Goal: Contribute content

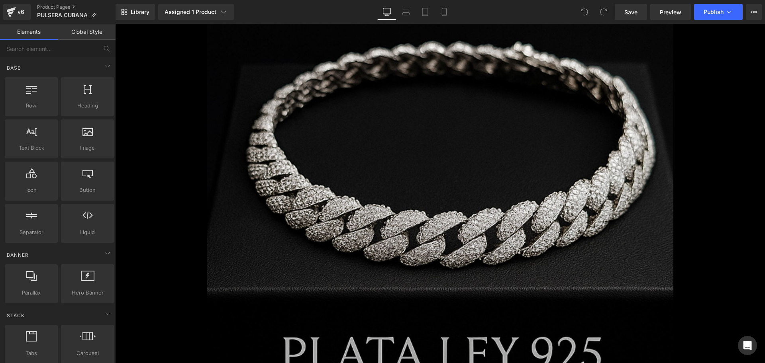
scroll to position [199, 0]
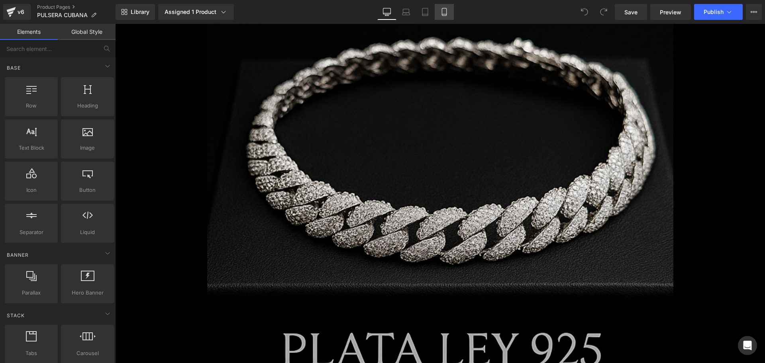
click at [453, 17] on link "Mobile" at bounding box center [444, 12] width 19 height 16
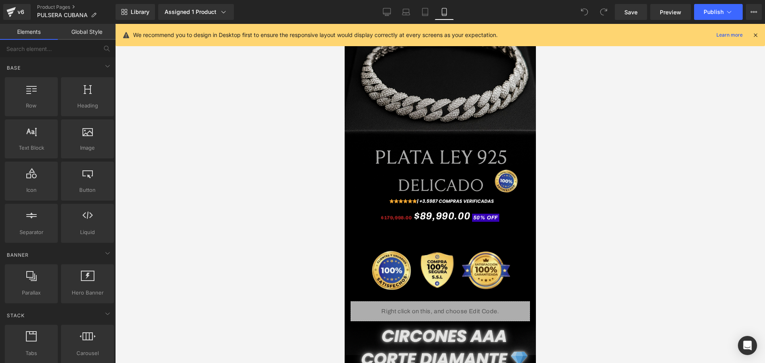
scroll to position [0, 0]
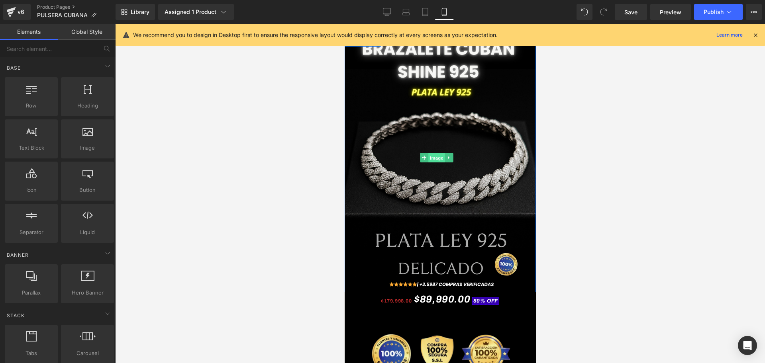
click at [438, 157] on span "Image" at bounding box center [436, 158] width 17 height 10
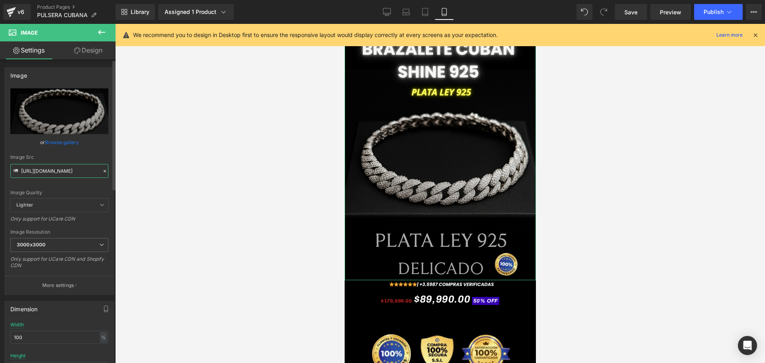
click at [33, 173] on input "[URL][DOMAIN_NAME]" at bounding box center [59, 171] width 98 height 14
paste input "sXvLwQx/[DOMAIN_NAME]"
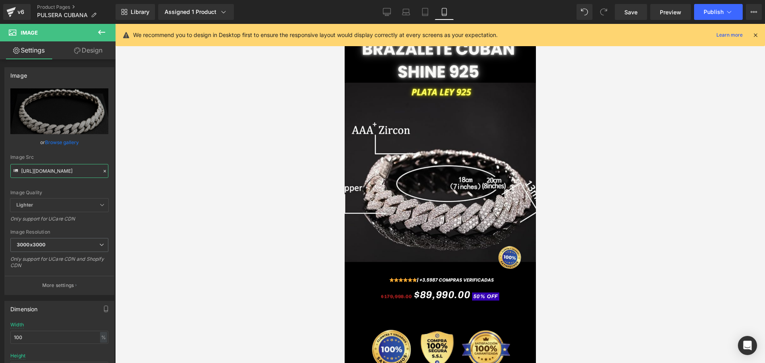
type input "[URL][DOMAIN_NAME]"
click at [752, 32] on icon at bounding box center [755, 34] width 7 height 7
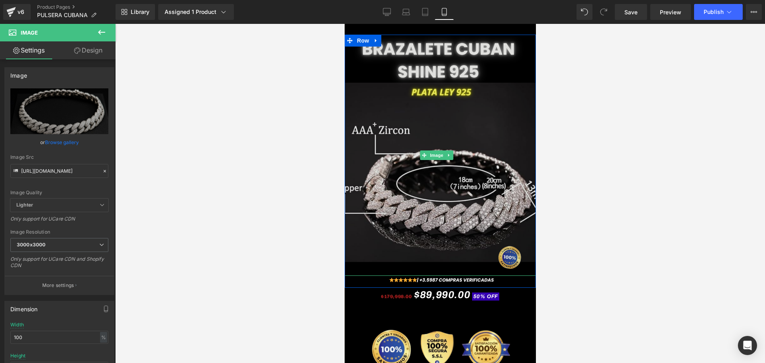
click at [458, 186] on img at bounding box center [439, 156] width 191 height 242
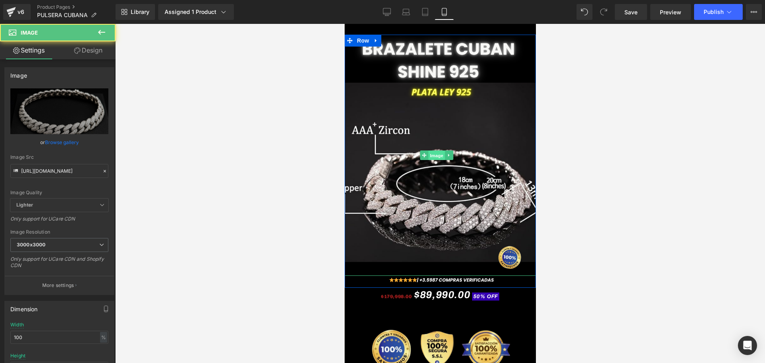
click at [442, 153] on span "Image" at bounding box center [436, 156] width 17 height 10
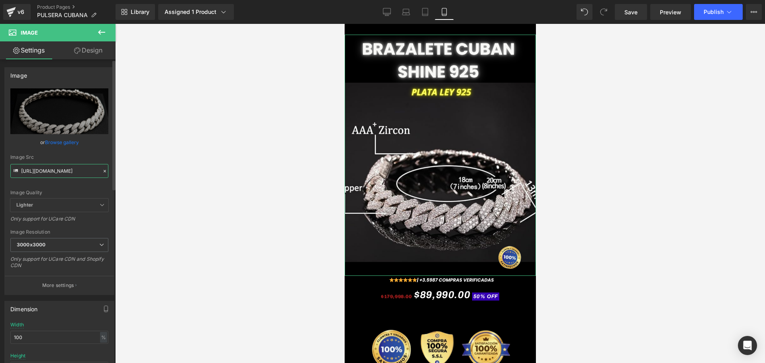
click at [73, 167] on input "[URL][DOMAIN_NAME]" at bounding box center [59, 171] width 98 height 14
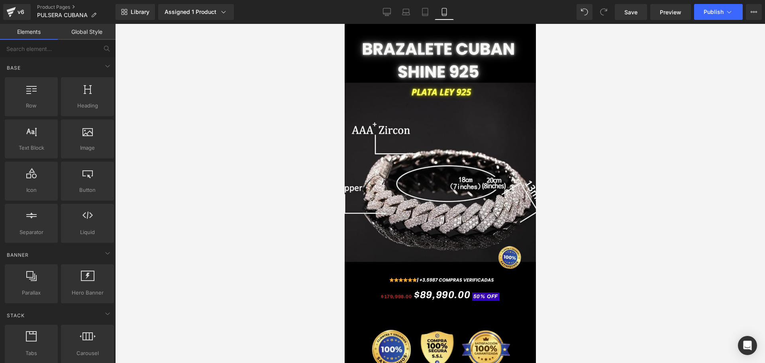
click at [582, 153] on div at bounding box center [440, 194] width 650 height 340
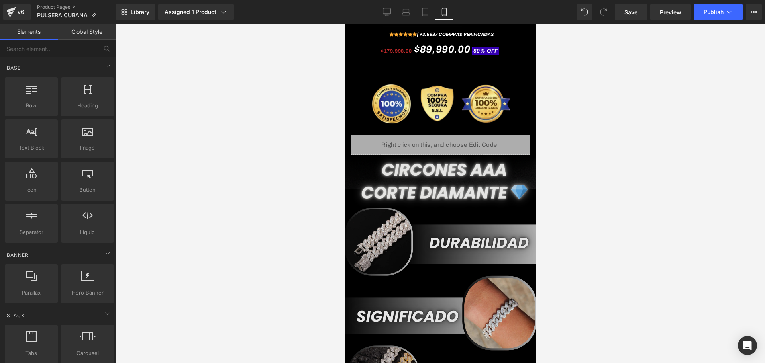
scroll to position [249, 0]
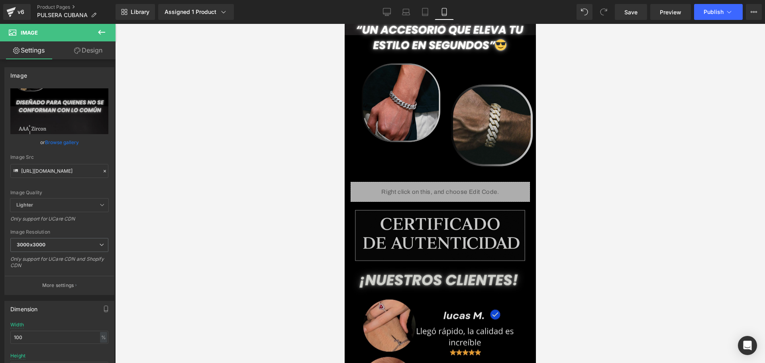
scroll to position [847, 0]
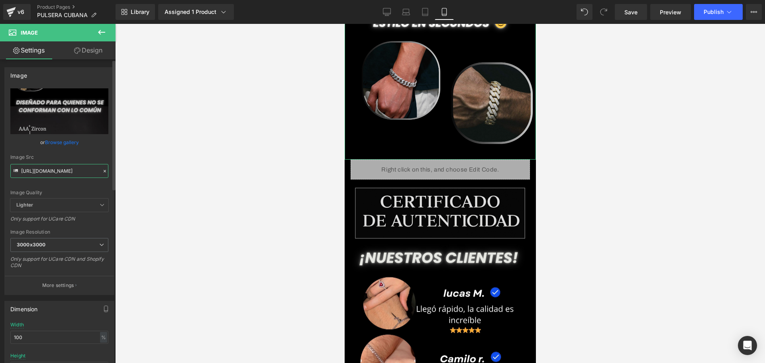
click at [50, 170] on input "[URL][DOMAIN_NAME]" at bounding box center [59, 171] width 98 height 14
paste input "wDfYfTv/BRAZALETE-CUBANO-3"
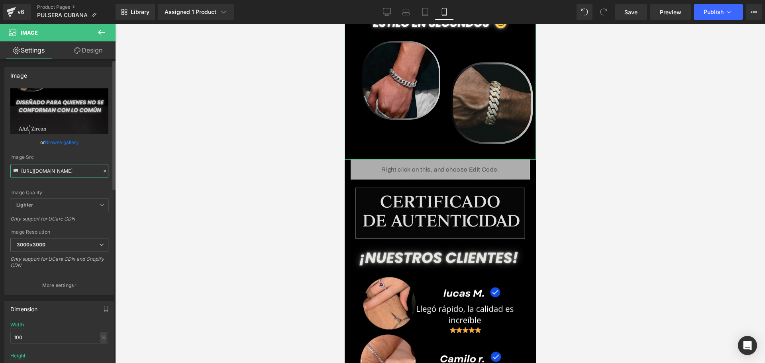
type input "[URL][DOMAIN_NAME]"
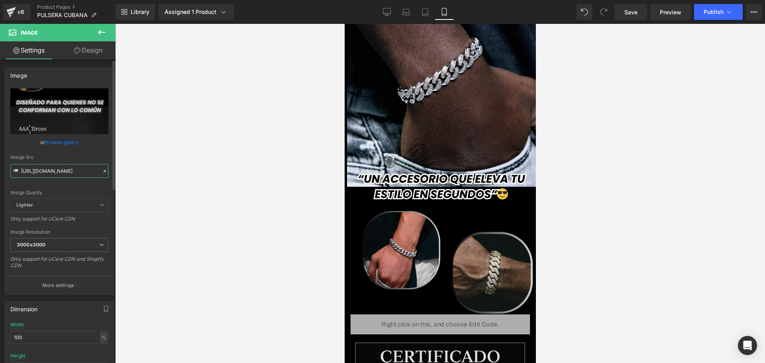
scroll to position [648, 0]
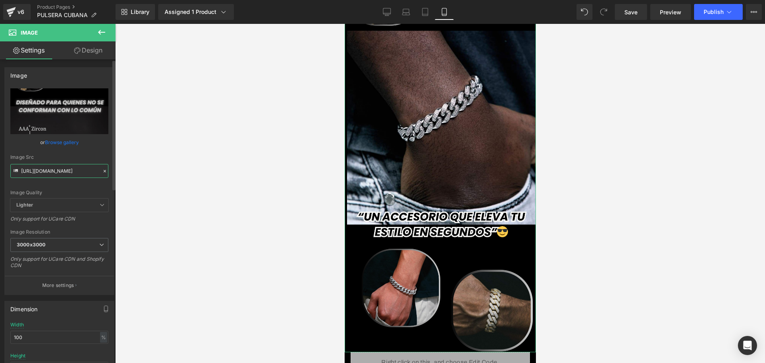
click at [52, 175] on input "[URL][DOMAIN_NAME]" at bounding box center [59, 171] width 98 height 14
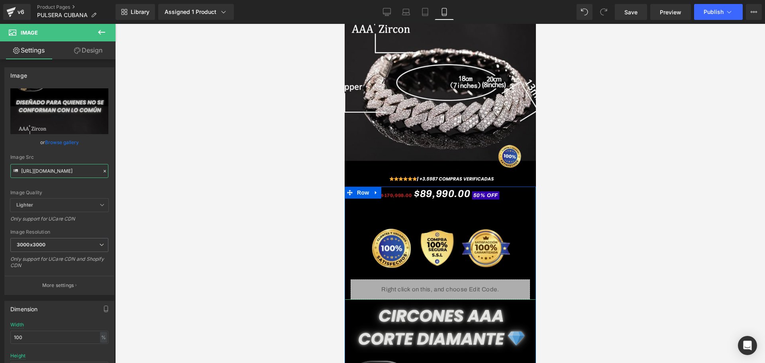
scroll to position [100, 0]
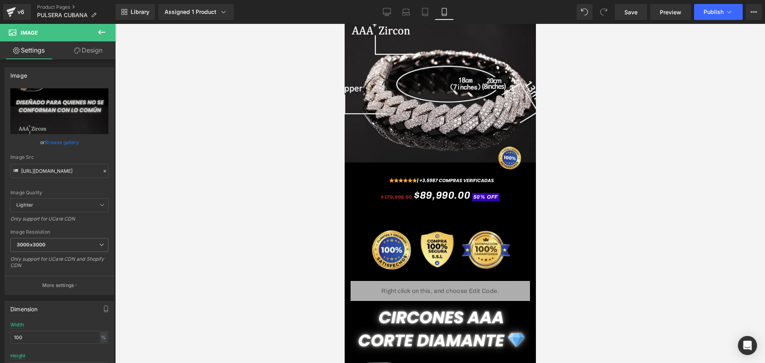
click at [748, 166] on div at bounding box center [440, 194] width 650 height 340
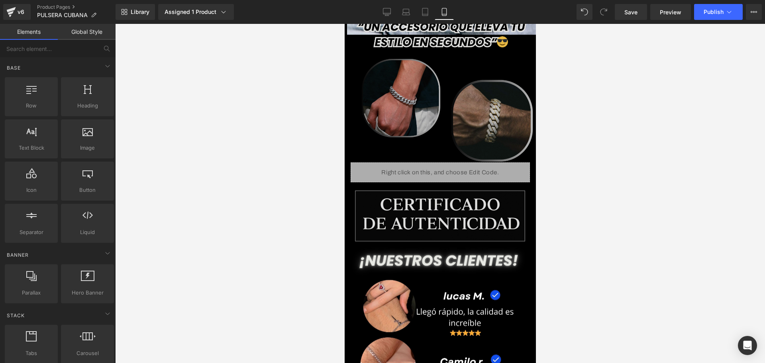
scroll to position [648, 0]
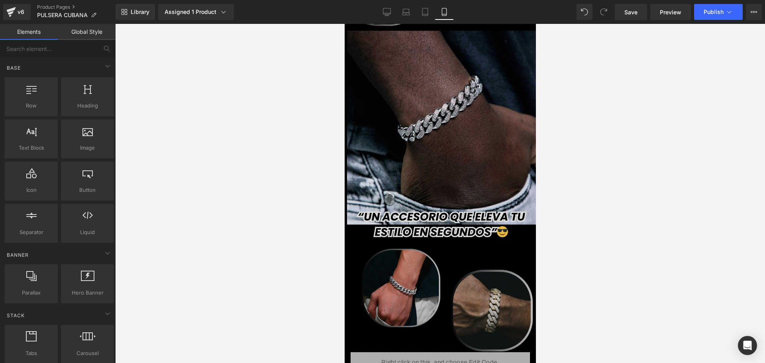
click at [428, 274] on img at bounding box center [439, 52] width 191 height 599
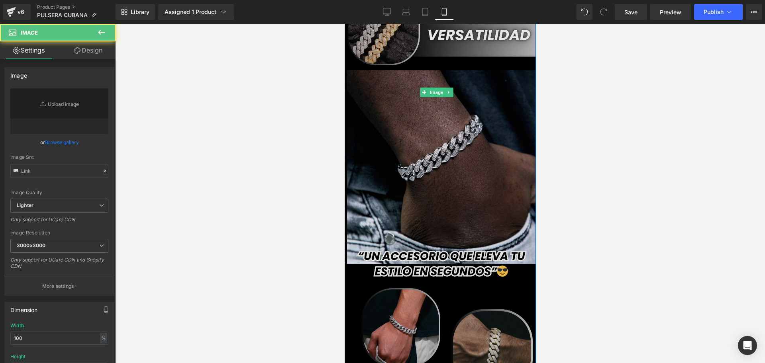
scroll to position [448, 0]
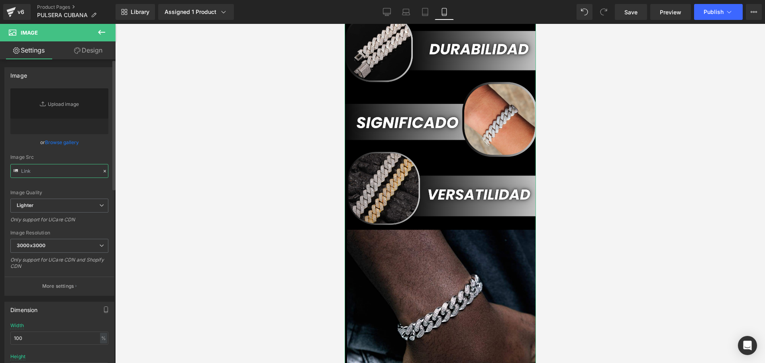
click at [49, 171] on input "text" at bounding box center [59, 171] width 98 height 14
paste input "[URL][DOMAIN_NAME]"
type input "[URL][DOMAIN_NAME]"
click at [163, 183] on div at bounding box center [440, 194] width 650 height 340
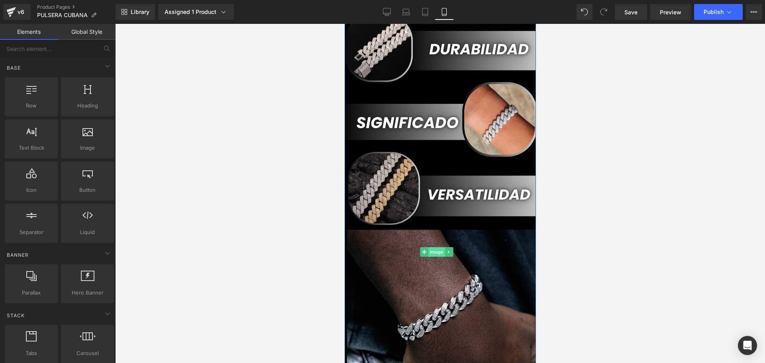
click at [438, 247] on span "Image" at bounding box center [436, 252] width 17 height 10
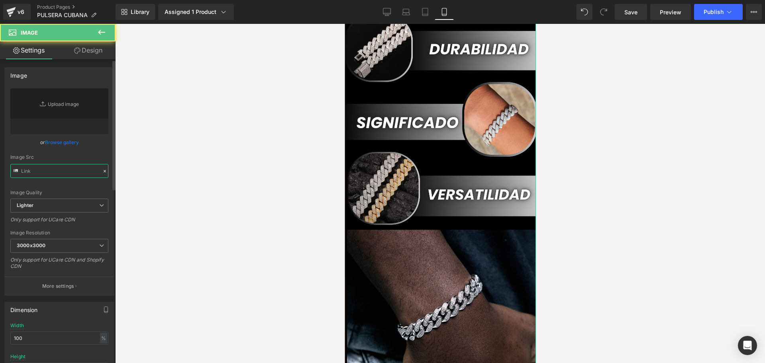
click at [31, 169] on input "text" at bounding box center [59, 171] width 98 height 14
paste input "[URL][DOMAIN_NAME]"
type input "[URL][DOMAIN_NAME]"
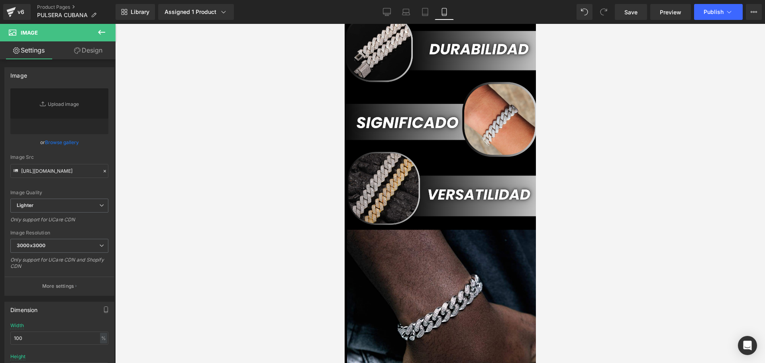
click at [134, 192] on div at bounding box center [440, 194] width 650 height 340
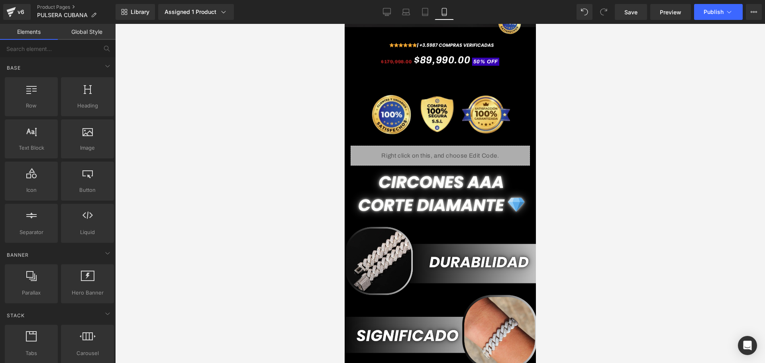
scroll to position [249, 0]
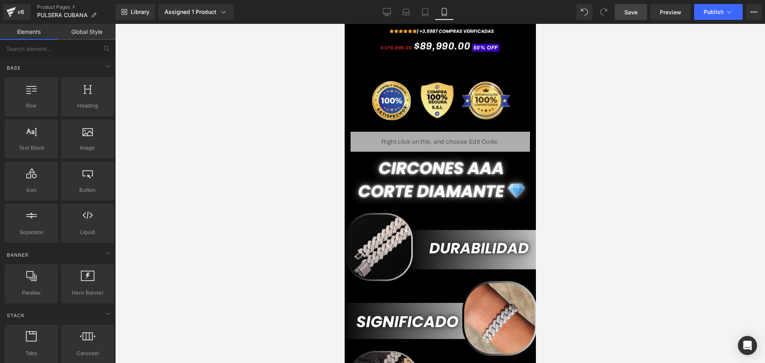
click at [642, 12] on link "Save" at bounding box center [631, 12] width 32 height 16
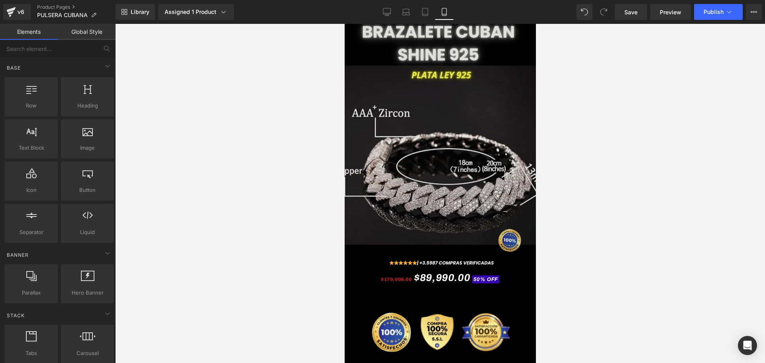
scroll to position [0, 0]
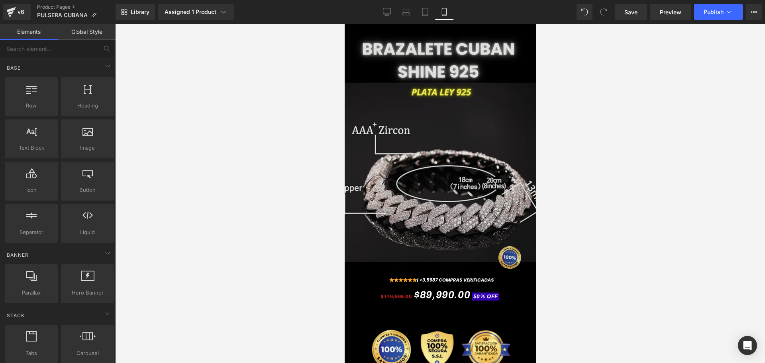
click at [493, 168] on img at bounding box center [439, 156] width 191 height 242
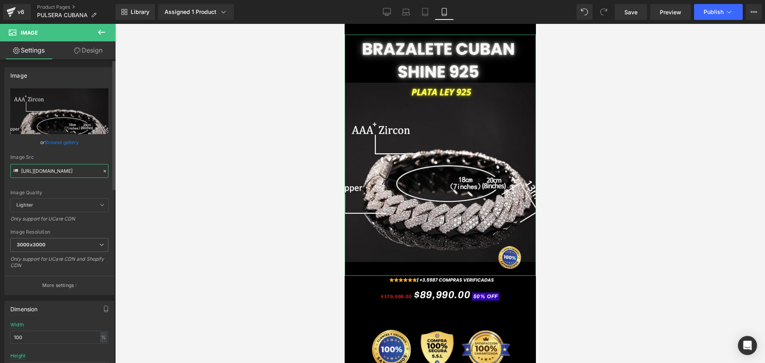
click at [58, 167] on input "[URL][DOMAIN_NAME]" at bounding box center [59, 171] width 98 height 14
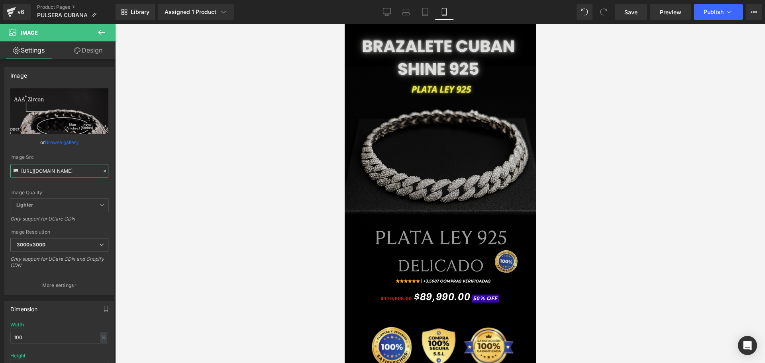
scroll to position [1196, 0]
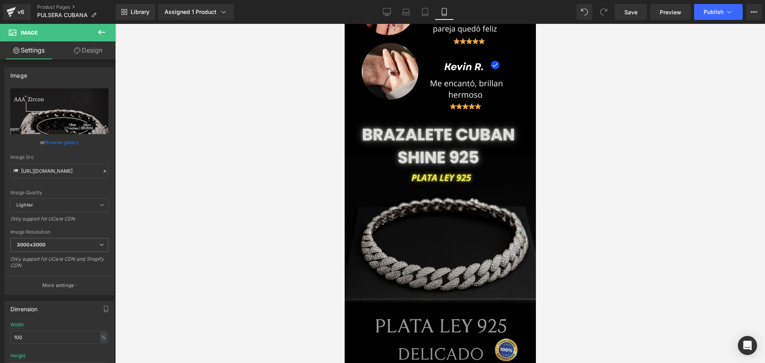
click at [421, 180] on img at bounding box center [439, 241] width 191 height 242
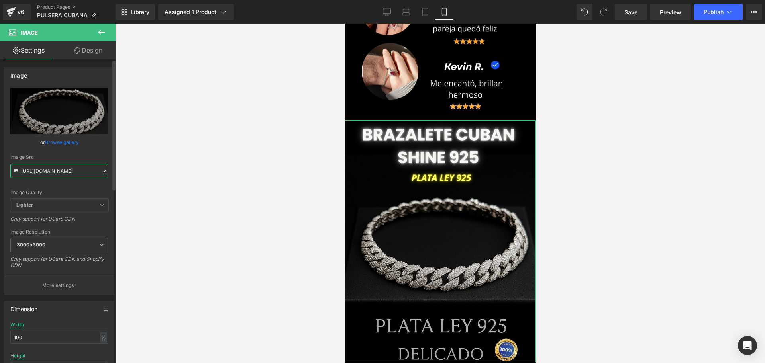
click at [52, 177] on input "[URL][DOMAIN_NAME]" at bounding box center [59, 171] width 98 height 14
click at [53, 169] on input "[URL][DOMAIN_NAME]" at bounding box center [59, 171] width 98 height 14
paste input "sXvLwQx/[DOMAIN_NAME]"
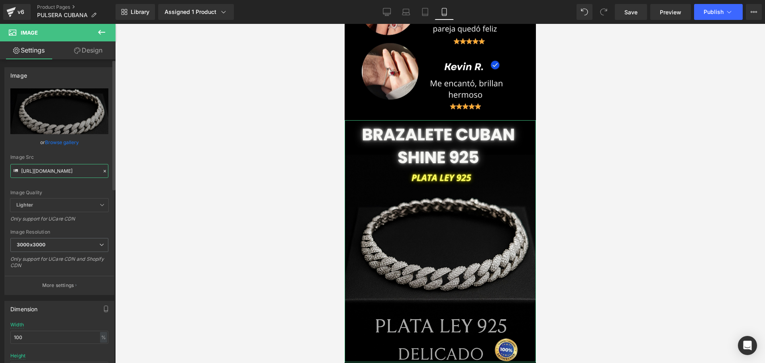
type input "[URL][DOMAIN_NAME]"
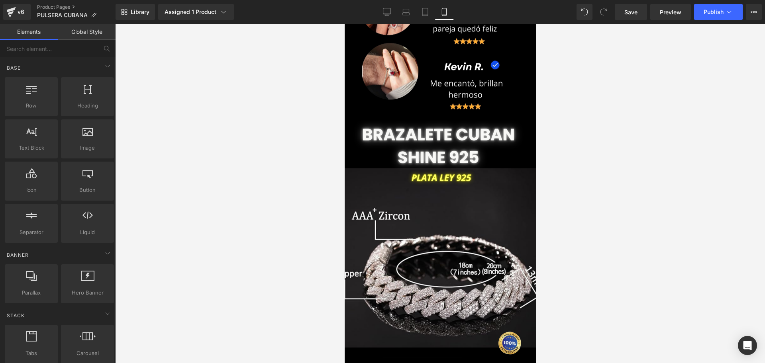
click at [623, 176] on div at bounding box center [440, 194] width 650 height 340
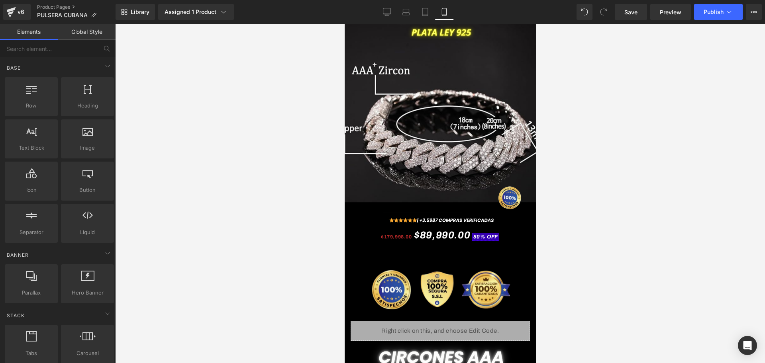
scroll to position [0, 0]
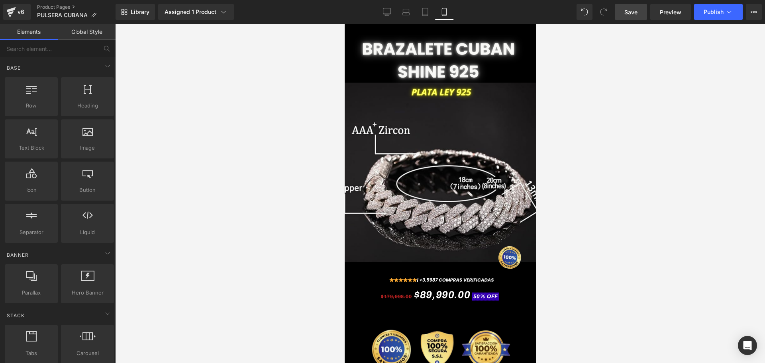
click at [634, 8] on span "Save" at bounding box center [630, 12] width 13 height 8
click at [704, 18] on button "Publish" at bounding box center [718, 12] width 49 height 16
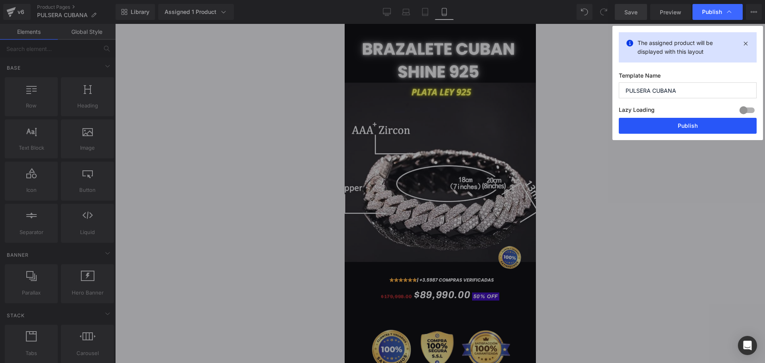
click at [679, 133] on button "Publish" at bounding box center [688, 126] width 138 height 16
